Goal: Task Accomplishment & Management: Manage account settings

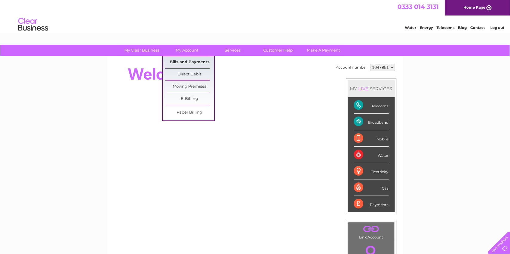
click at [181, 61] on link "Bills and Payments" at bounding box center [189, 62] width 49 height 12
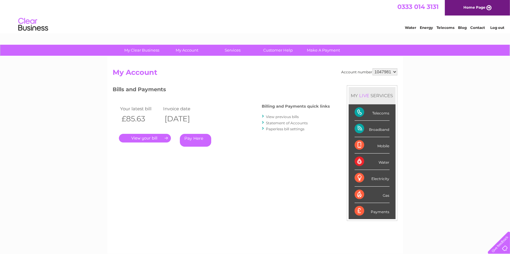
click at [137, 137] on link "." at bounding box center [145, 138] width 52 height 9
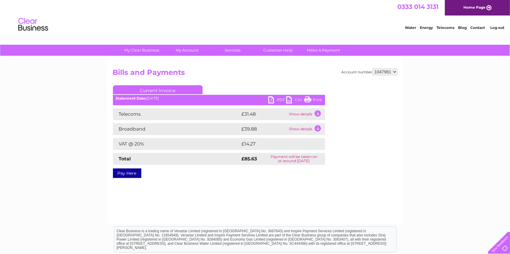
click at [271, 99] on link "PDF" at bounding box center [277, 100] width 18 height 9
